Goal: Leave review/rating: Share an evaluation or opinion about a product, service, or content

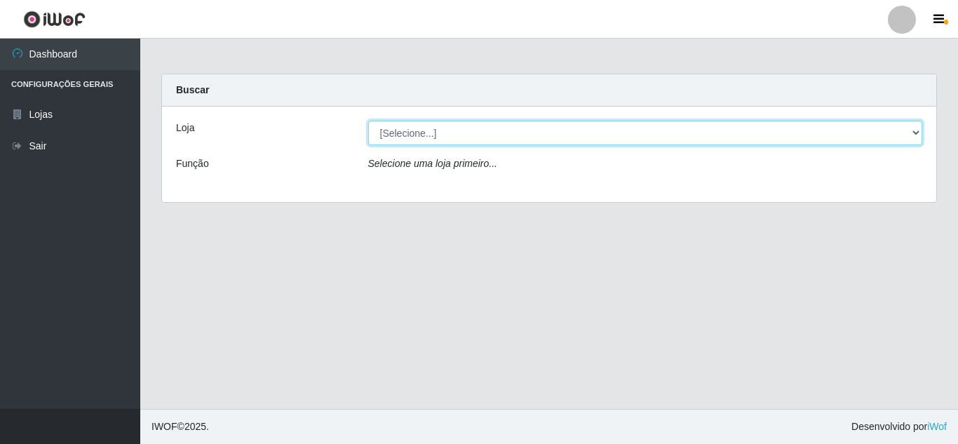
click at [678, 142] on select "[Selecione...] Queiroz Atacadão - [GEOGRAPHIC_DATA]" at bounding box center [645, 133] width 555 height 25
select select "225"
click at [368, 121] on select "[Selecione...] Queiroz Atacadão - [GEOGRAPHIC_DATA]" at bounding box center [645, 133] width 555 height 25
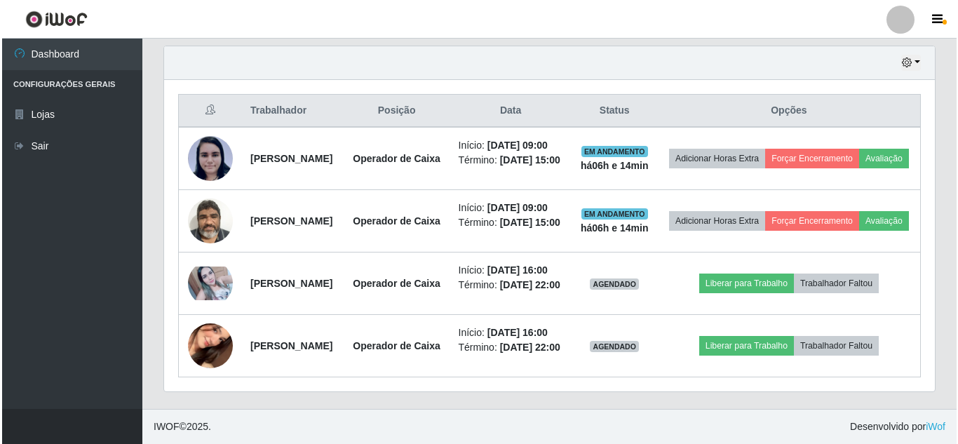
scroll to position [524, 0]
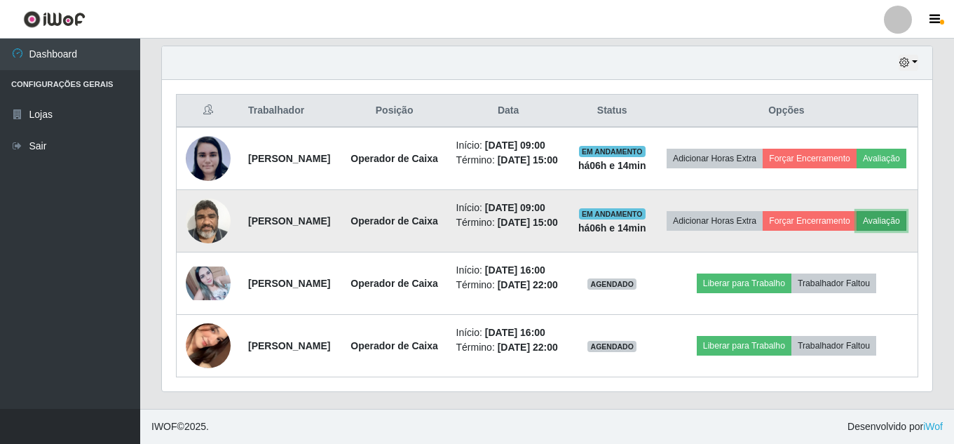
click at [857, 231] on button "Avaliação" at bounding box center [882, 221] width 50 height 20
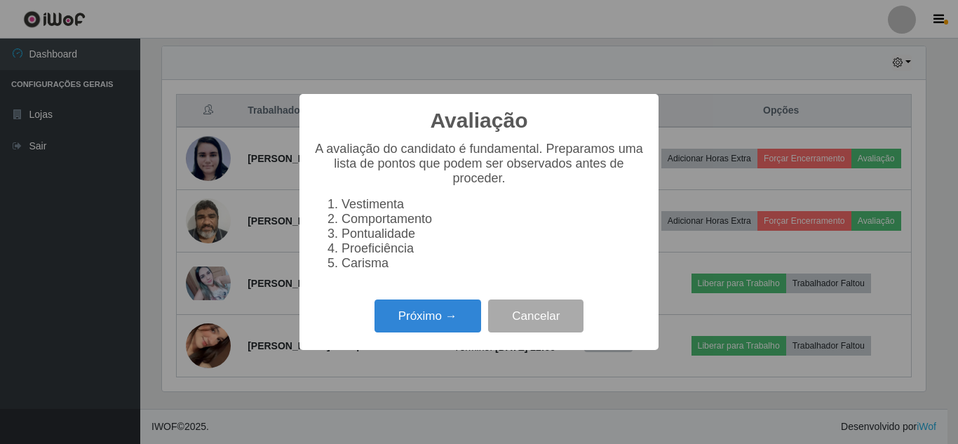
scroll to position [291, 764]
click at [425, 314] on button "Próximo →" at bounding box center [427, 315] width 107 height 33
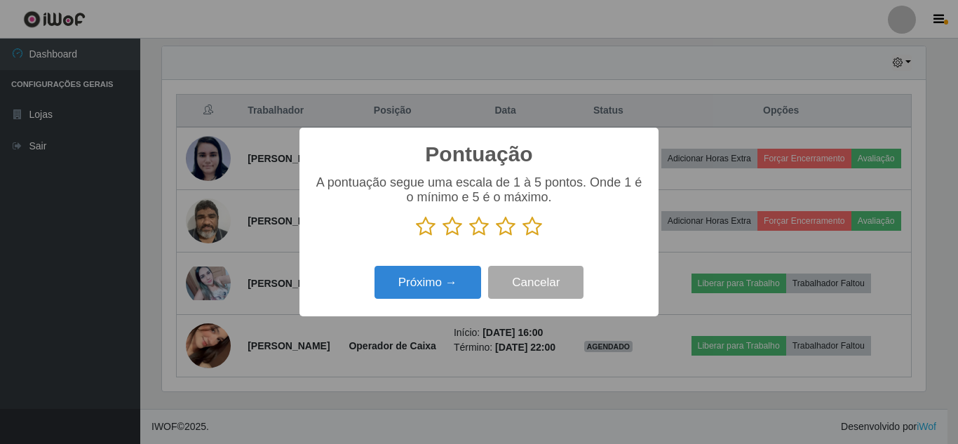
scroll to position [700945, 700473]
click at [534, 234] on icon at bounding box center [532, 226] width 20 height 21
click at [522, 237] on input "radio" at bounding box center [522, 237] width 0 height 0
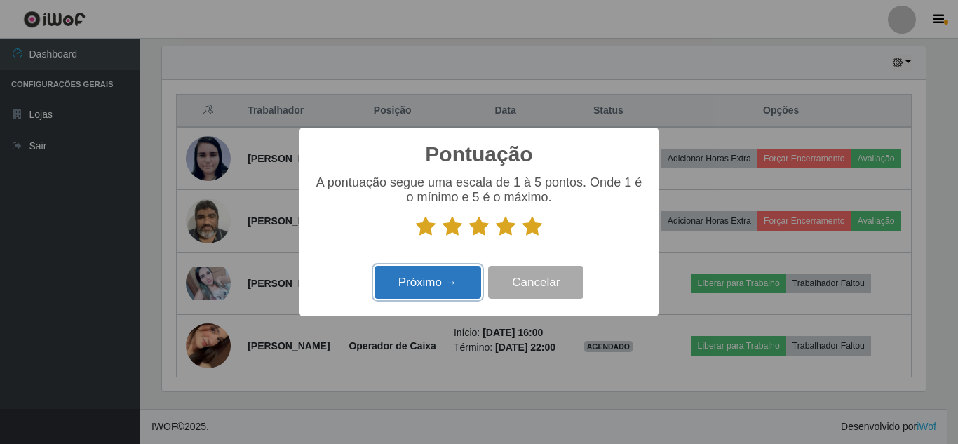
click at [443, 282] on button "Próximo →" at bounding box center [427, 282] width 107 height 33
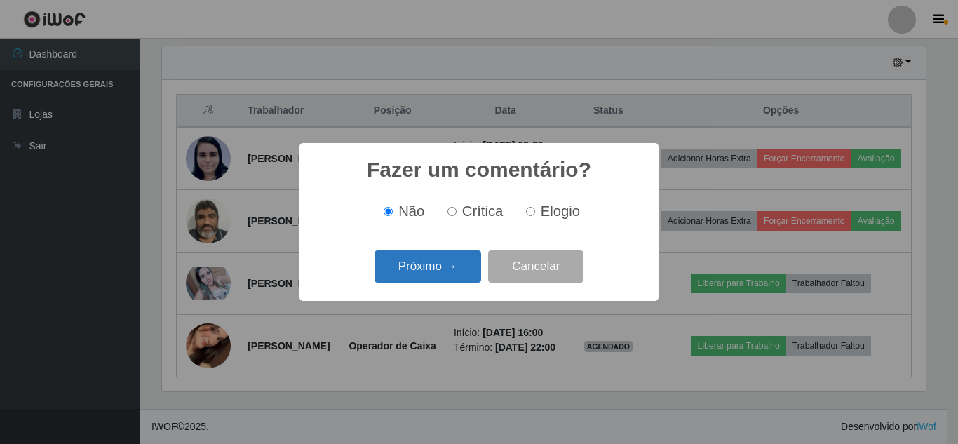
click at [446, 273] on button "Próximo →" at bounding box center [427, 266] width 107 height 33
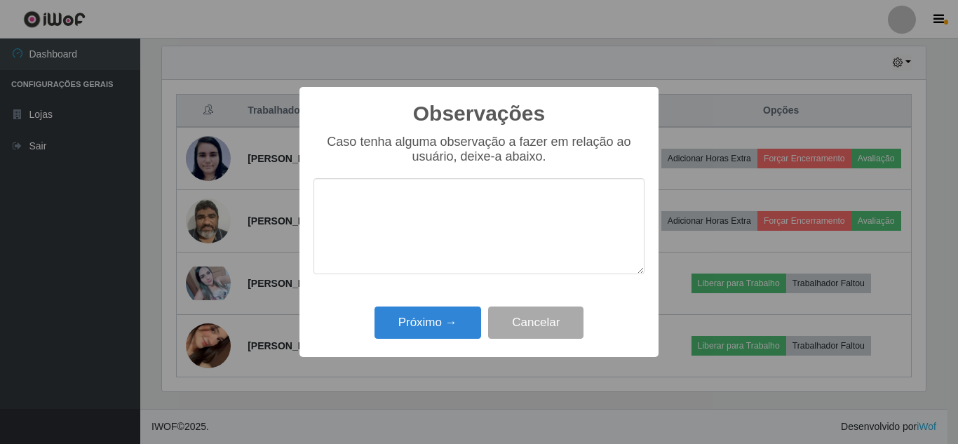
click at [410, 215] on textarea at bounding box center [478, 226] width 331 height 96
type textarea "pontual"
click at [434, 323] on button "Próximo →" at bounding box center [427, 322] width 107 height 33
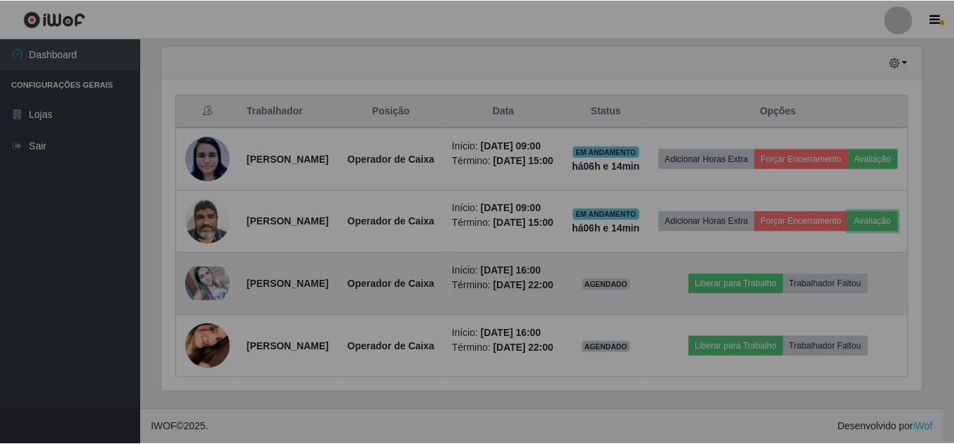
scroll to position [291, 771]
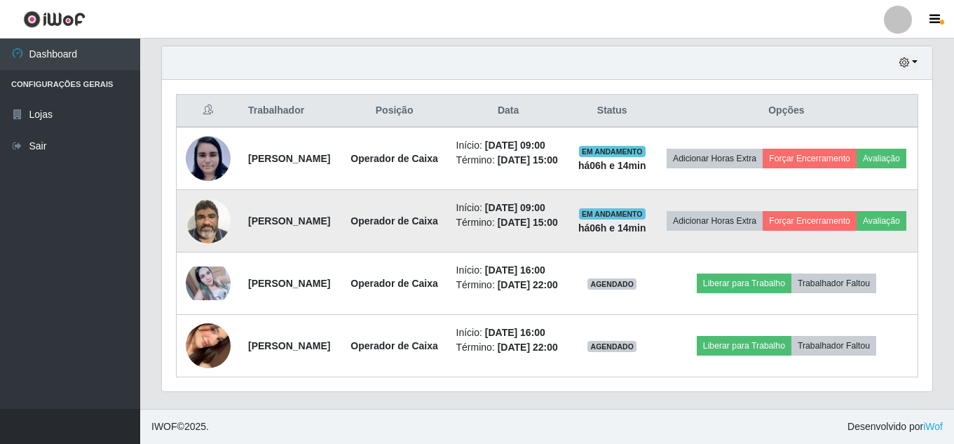
click at [850, 200] on td "Adicionar Horas Extra Forçar Encerramento Avaliação" at bounding box center [787, 221] width 263 height 62
click at [853, 211] on button "Forçar Encerramento" at bounding box center [810, 221] width 94 height 20
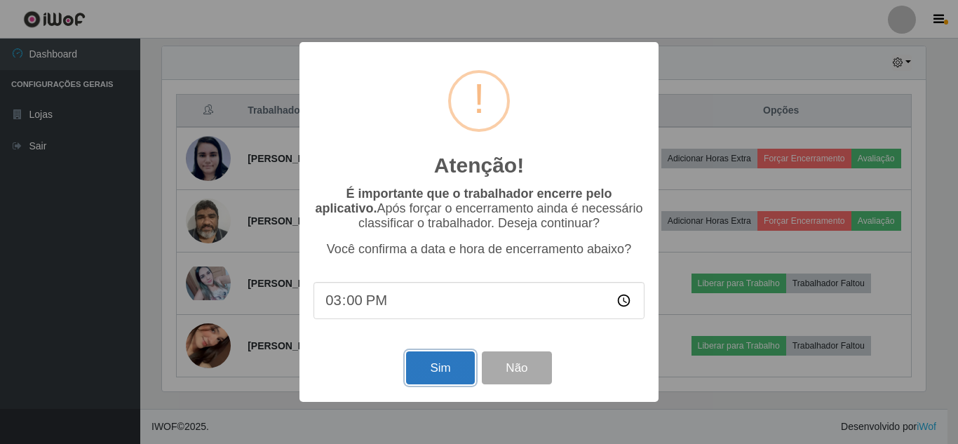
click at [435, 384] on button "Sim" at bounding box center [440, 367] width 68 height 33
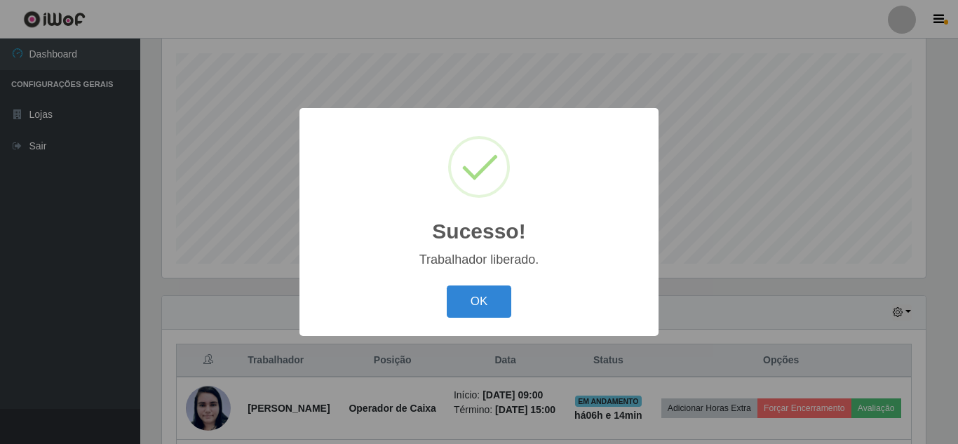
click at [447, 285] on button "OK" at bounding box center [479, 301] width 65 height 33
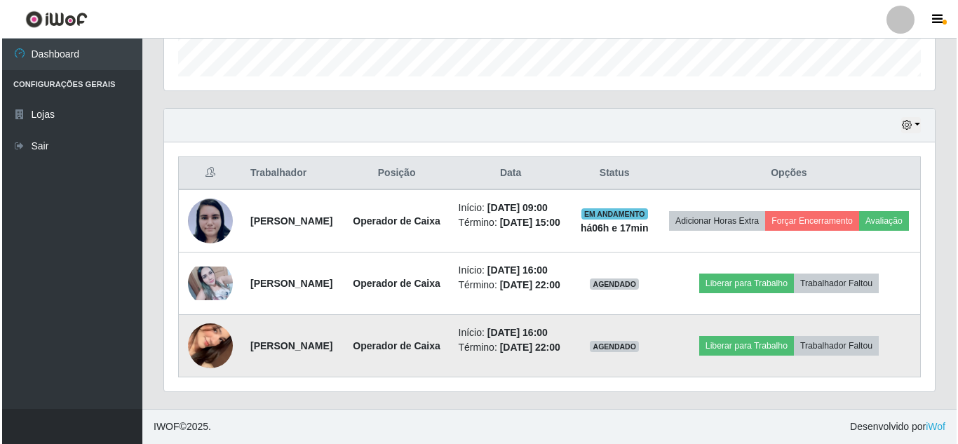
scroll to position [501, 0]
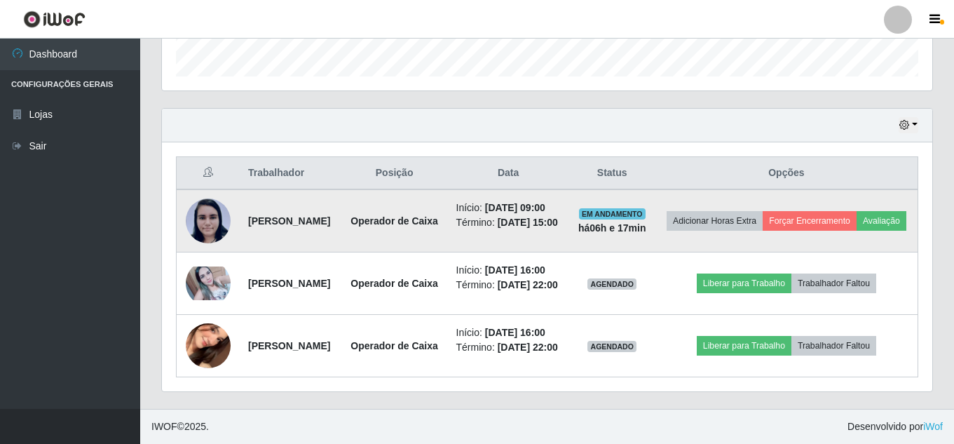
drag, startPoint x: 835, startPoint y: 202, endPoint x: 846, endPoint y: 198, distance: 12.0
drag, startPoint x: 846, startPoint y: 198, endPoint x: 860, endPoint y: 149, distance: 50.2
click at [857, 211] on button "Forçar Encerramento" at bounding box center [810, 221] width 94 height 20
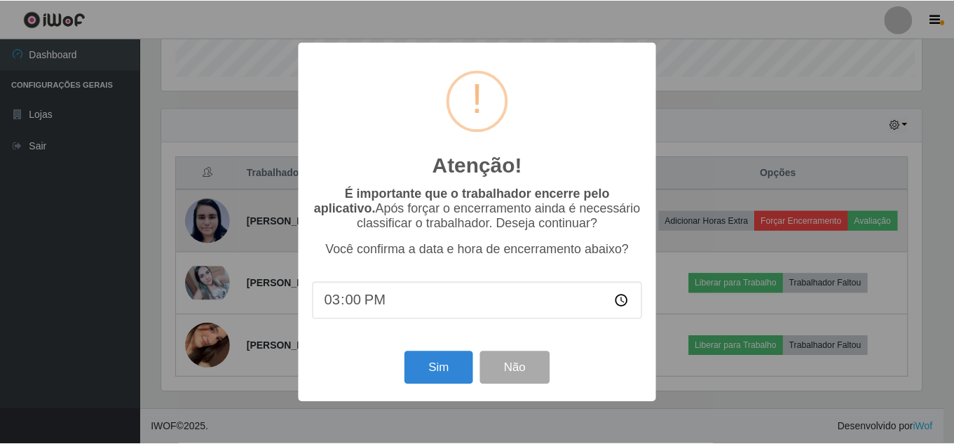
scroll to position [291, 764]
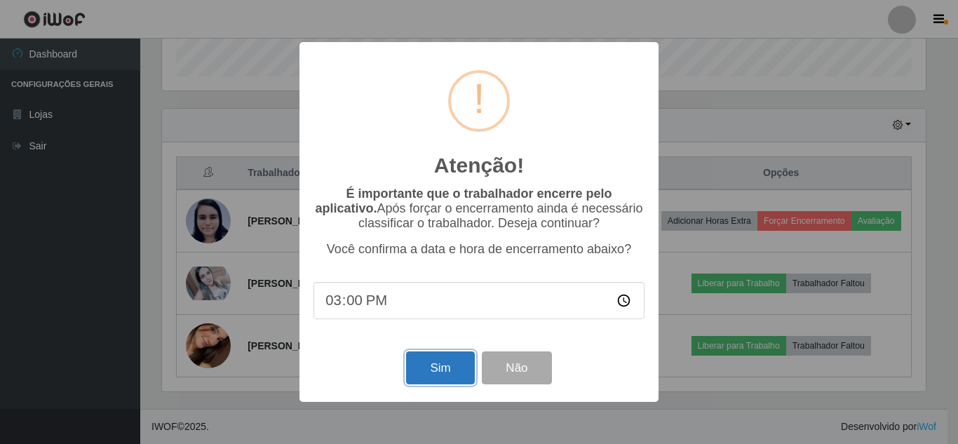
click at [440, 372] on button "Sim" at bounding box center [440, 367] width 68 height 33
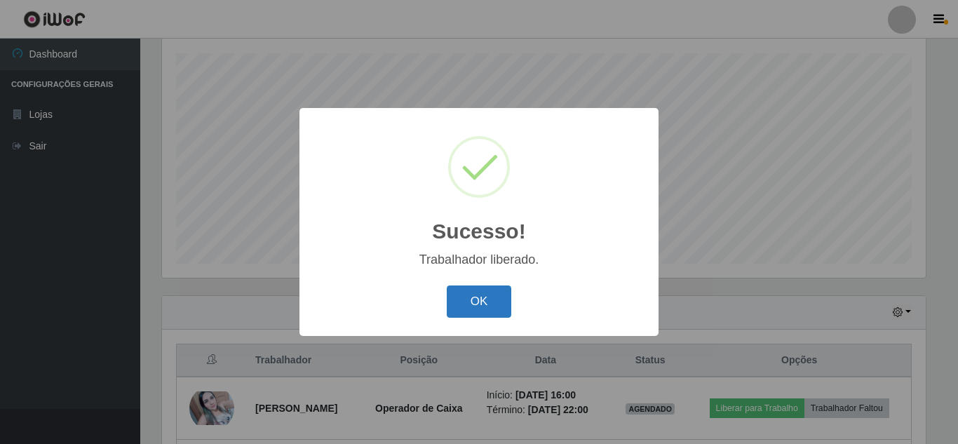
click at [448, 302] on button "OK" at bounding box center [479, 301] width 65 height 33
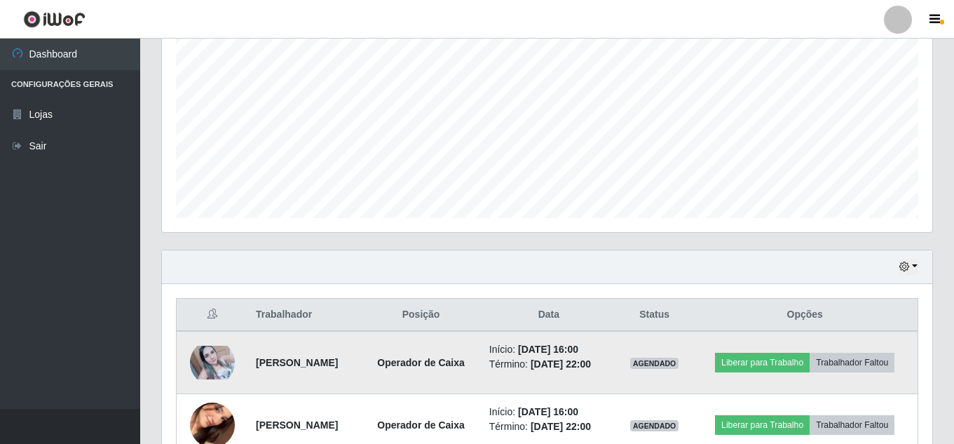
scroll to position [363, 0]
